Goal: Information Seeking & Learning: Learn about a topic

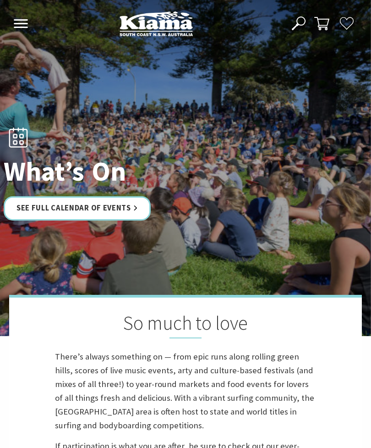
click at [93, 214] on link "See Full Calendar of Events" at bounding box center [77, 208] width 147 height 24
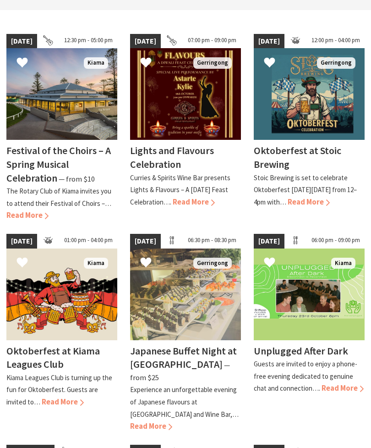
scroll to position [228, 0]
click at [330, 198] on span "Read More" at bounding box center [309, 202] width 42 height 10
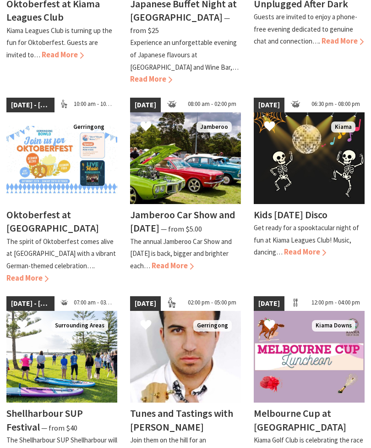
scroll to position [575, 0]
click at [24, 273] on span "Read More" at bounding box center [27, 278] width 42 height 10
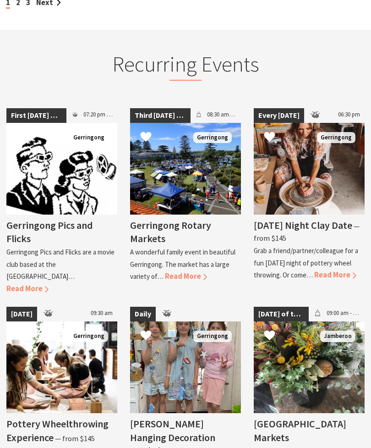
scroll to position [1089, 0]
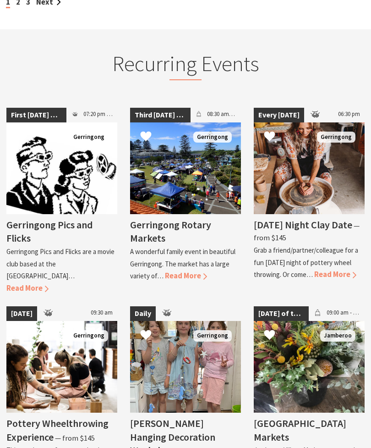
click at [186, 271] on span "Read More" at bounding box center [186, 276] width 42 height 10
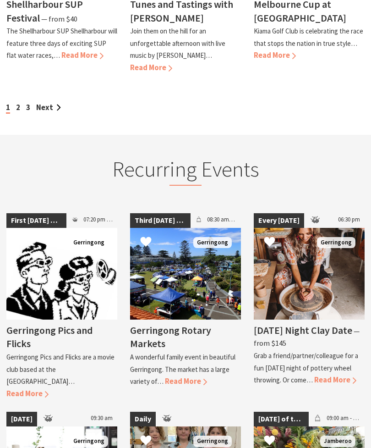
scroll to position [987, 0]
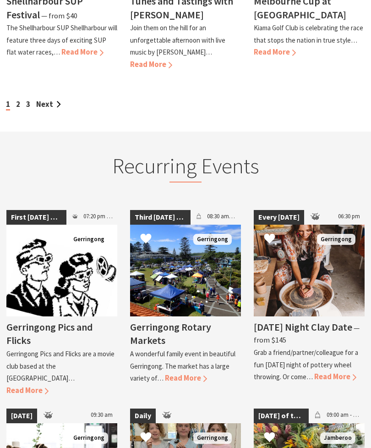
click at [49, 386] on span "Read More" at bounding box center [27, 391] width 42 height 10
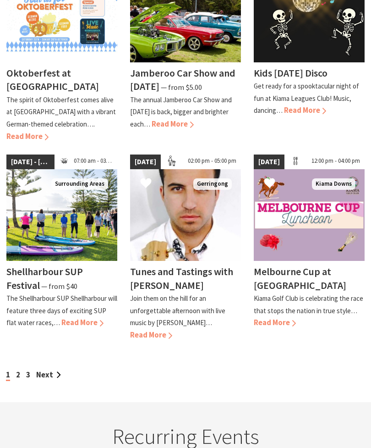
scroll to position [717, 0]
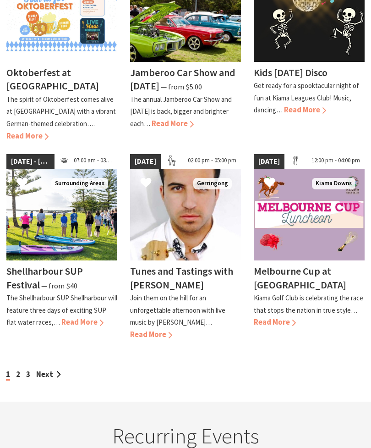
click at [49, 369] on link "Next" at bounding box center [48, 374] width 25 height 10
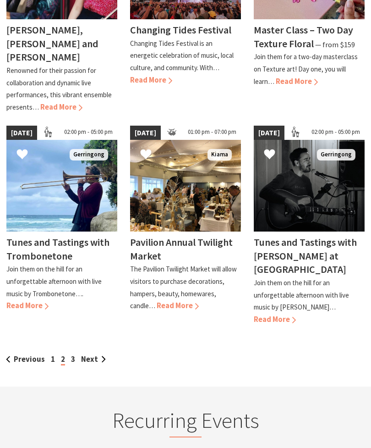
scroll to position [772, 0]
click at [87, 354] on link "Next" at bounding box center [93, 359] width 25 height 10
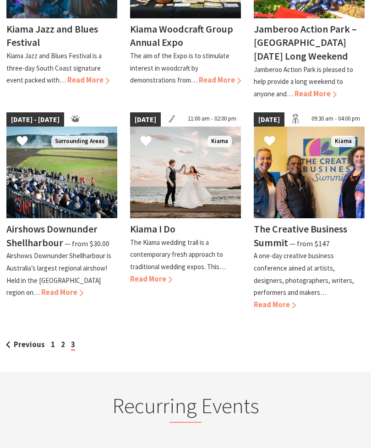
scroll to position [806, 0]
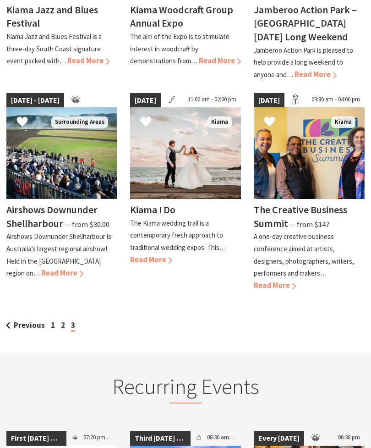
click at [30, 321] on link "Previous" at bounding box center [25, 326] width 39 height 10
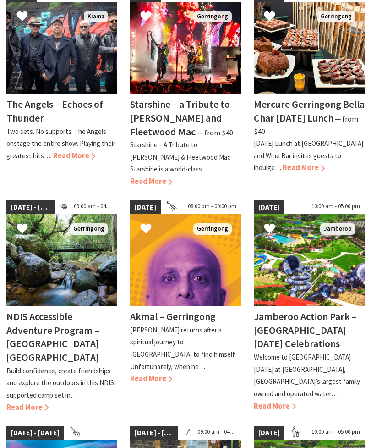
scroll to position [266, 0]
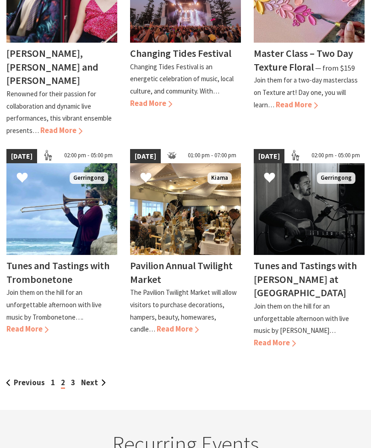
scroll to position [748, 0]
click at [43, 378] on link "Previous" at bounding box center [25, 383] width 39 height 10
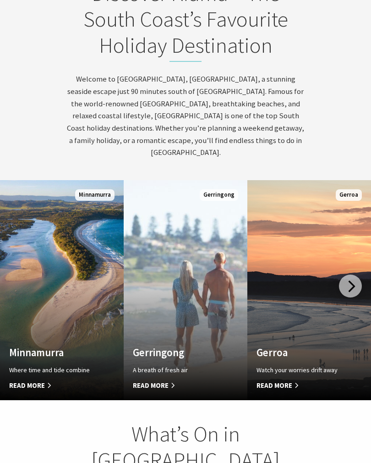
scroll to position [434, 0]
click at [355, 275] on div at bounding box center [350, 286] width 23 height 23
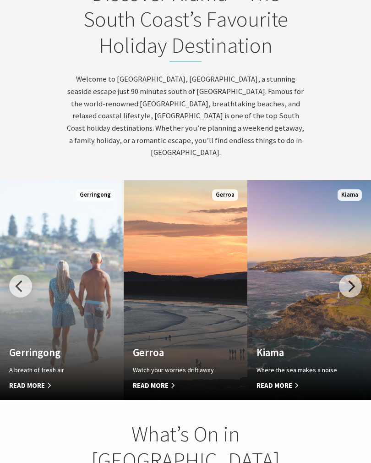
click at [354, 275] on div at bounding box center [350, 286] width 23 height 23
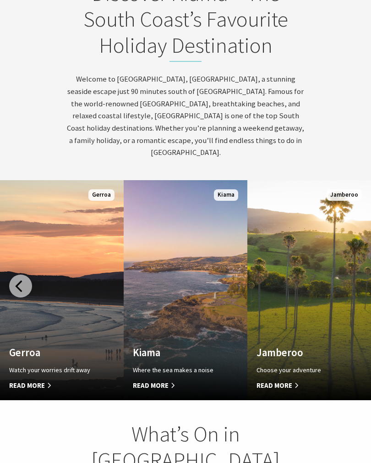
click at [21, 275] on div at bounding box center [20, 286] width 23 height 23
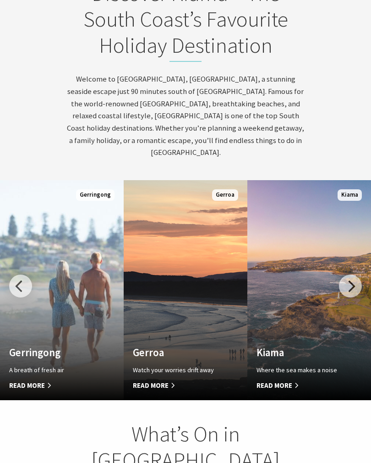
click at [28, 275] on div at bounding box center [20, 286] width 23 height 23
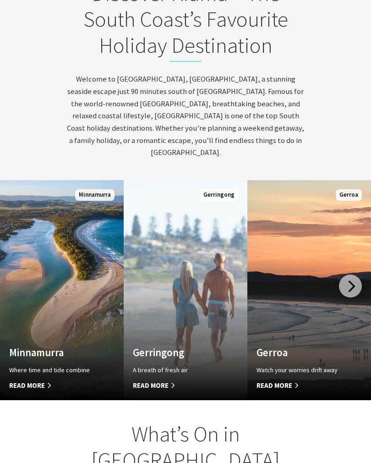
click at [39, 380] on span "Read More" at bounding box center [52, 385] width 87 height 11
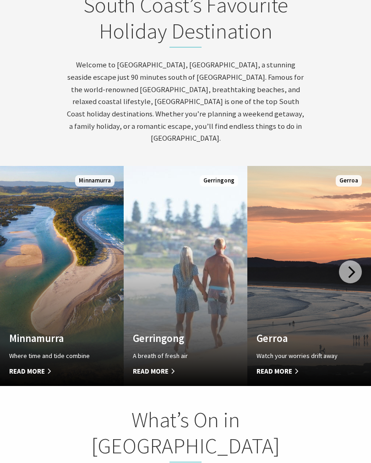
click at [160, 366] on span "Read More" at bounding box center [176, 371] width 87 height 11
click at [282, 332] on h4 "Gerroa" at bounding box center [300, 338] width 87 height 12
